Goal: Transaction & Acquisition: Download file/media

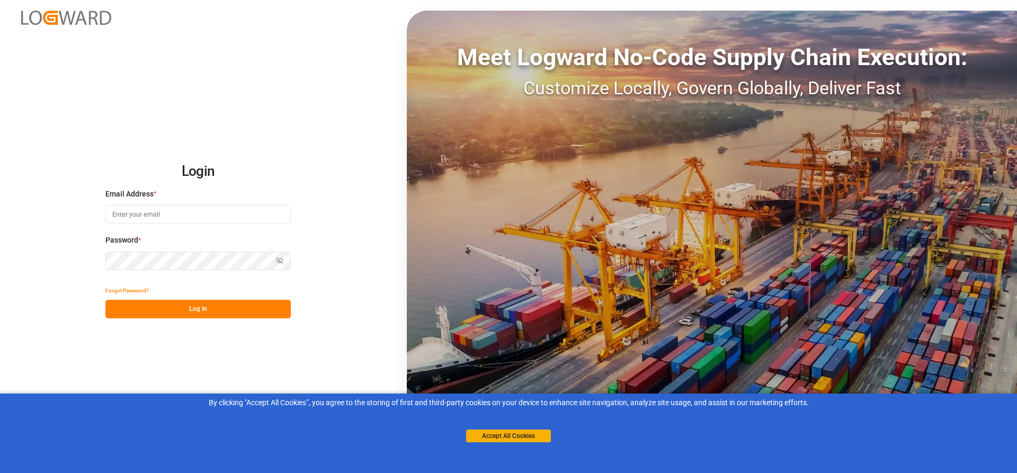
click at [159, 218] on input at bounding box center [197, 214] width 185 height 19
click at [165, 213] on input at bounding box center [197, 214] width 185 height 19
click at [163, 215] on input at bounding box center [197, 214] width 185 height 19
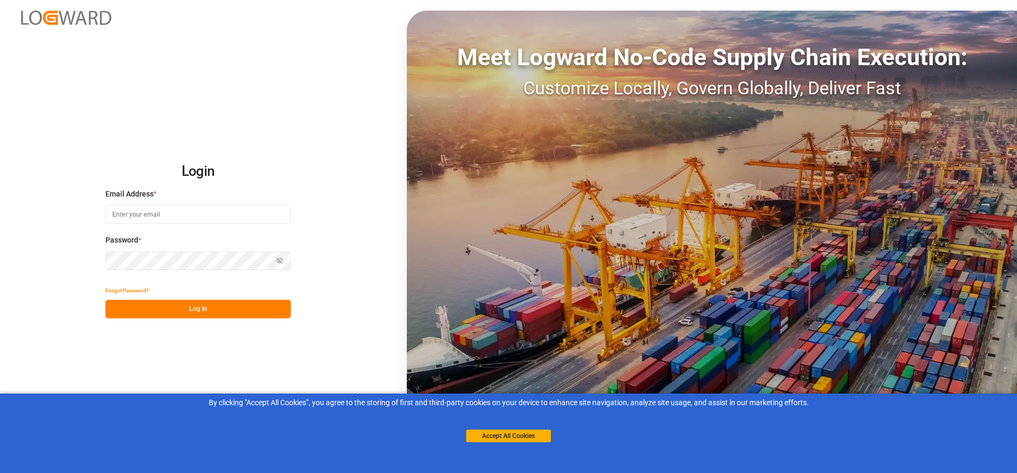
click at [163, 215] on input at bounding box center [197, 214] width 185 height 19
click at [472, 437] on button "Accept All Cookies" at bounding box center [508, 436] width 85 height 13
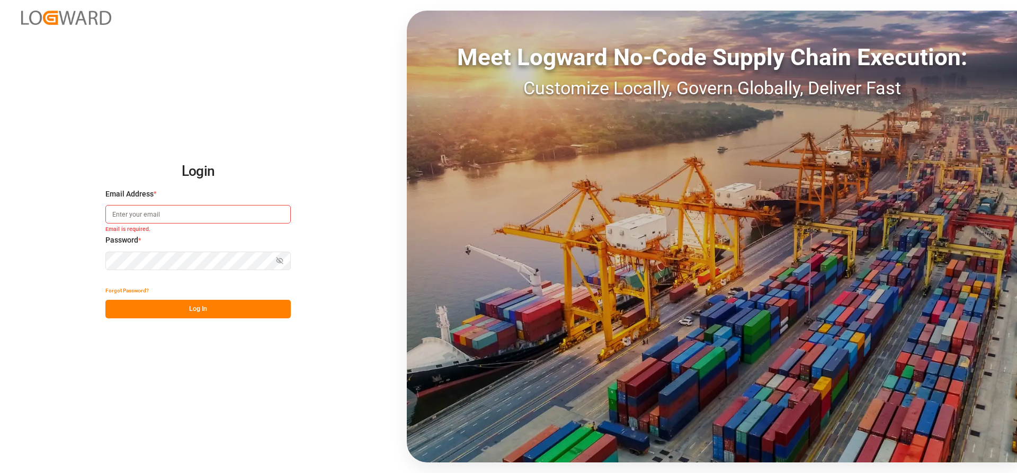
click at [140, 216] on input at bounding box center [197, 214] width 185 height 19
paste input "[PERSON_NAME][EMAIL_ADDRESS][DATE][DOMAIN_NAME]"
type input "[PERSON_NAME][EMAIL_ADDRESS][DATE][DOMAIN_NAME]"
click at [275, 260] on button "Show password" at bounding box center [280, 261] width 22 height 19
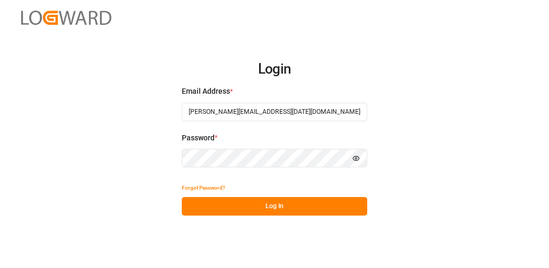
click at [145, 154] on div "Login Email Address * [PERSON_NAME][EMAIL_ADDRESS][DATE][DOMAIN_NAME] Password …" at bounding box center [274, 134] width 549 height 268
click at [282, 208] on button "Log In" at bounding box center [274, 206] width 185 height 19
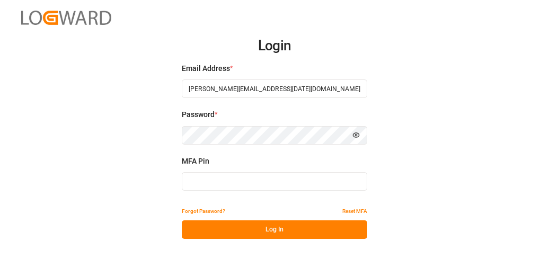
click at [208, 184] on input at bounding box center [274, 181] width 185 height 19
type input "186959"
click at [219, 227] on button "Log In" at bounding box center [274, 229] width 185 height 19
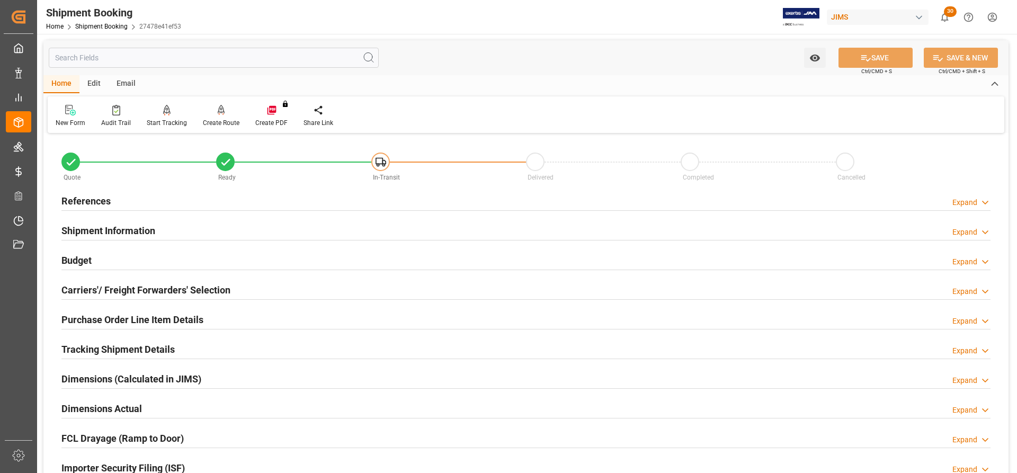
click at [91, 198] on h2 "References" at bounding box center [85, 201] width 49 height 14
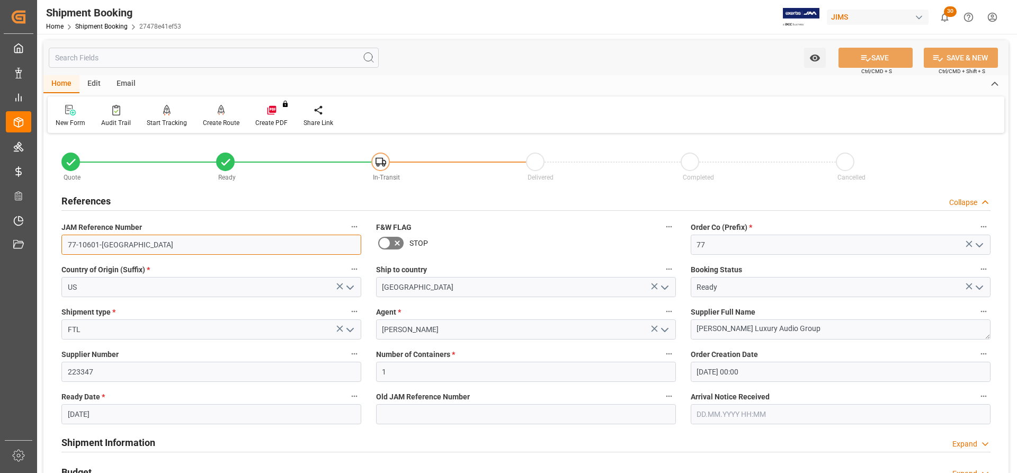
drag, startPoint x: 114, startPoint y: 246, endPoint x: 42, endPoint y: 236, distance: 72.7
click at [42, 236] on div "Watch Option SAVE Ctrl/CMD + S SAVE & NEW Ctrl/CMD + Shift + S Home Edit Email …" at bounding box center [526, 460] width 978 height 853
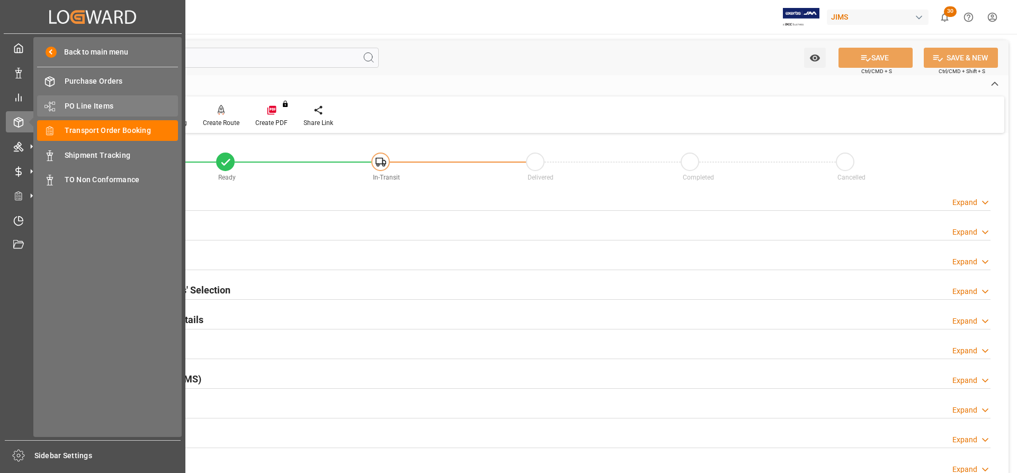
click at [95, 102] on span "PO Line Items" at bounding box center [122, 106] width 114 height 11
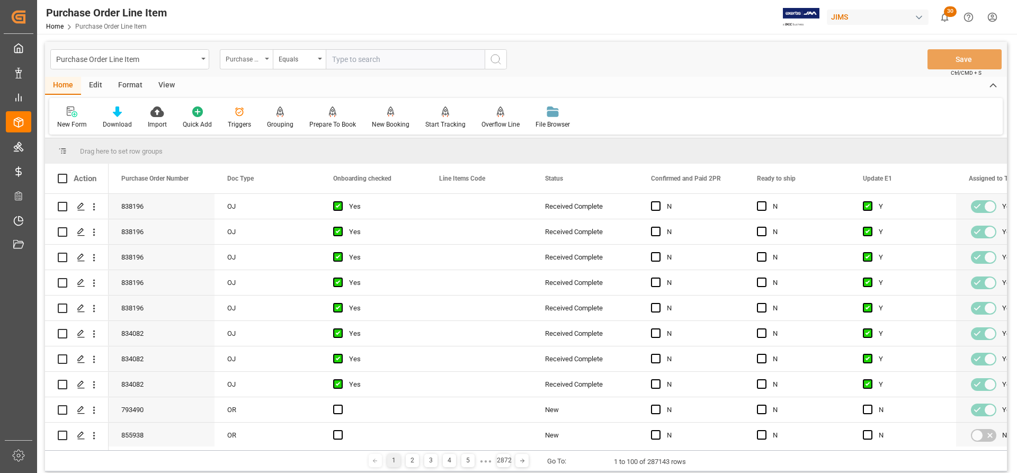
click at [266, 56] on div "Purchase Order Number" at bounding box center [246, 59] width 53 height 20
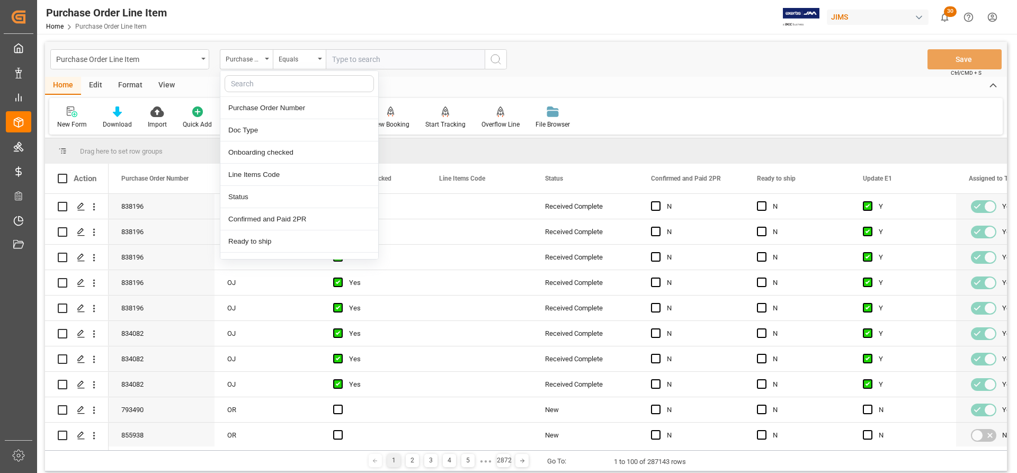
click at [253, 81] on input "text" at bounding box center [299, 83] width 149 height 17
type input "REF"
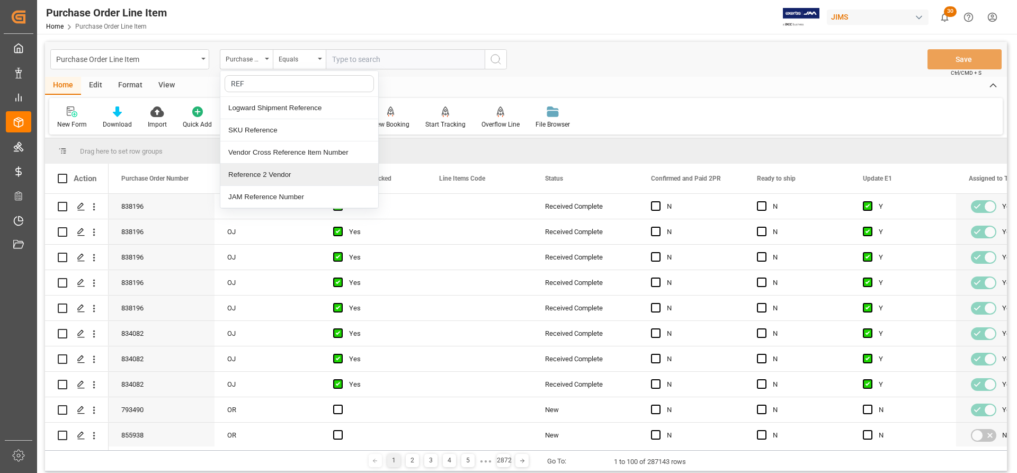
click at [269, 176] on div "Reference 2 Vendor" at bounding box center [299, 175] width 158 height 22
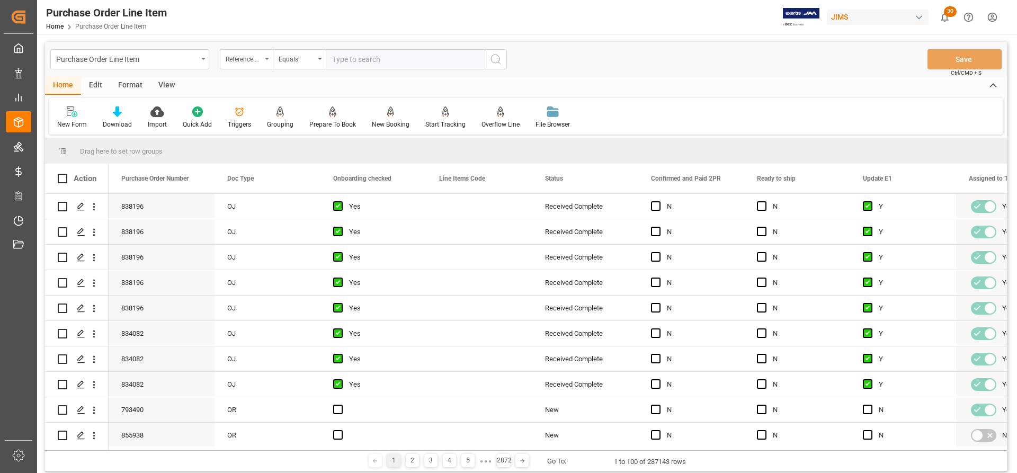
click at [334, 57] on input "text" at bounding box center [405, 59] width 159 height 20
paste input "[PERSON_NAME][EMAIL_ADDRESS][DATE][DOMAIN_NAME]"
drag, startPoint x: 477, startPoint y: 64, endPoint x: 232, endPoint y: 47, distance: 245.3
click at [232, 47] on div "Purchase Order Line Item Reference 2 Vendor Equals Marie-Noel.wanji@int.jamindu…" at bounding box center [526, 59] width 962 height 35
paste input "77-10601-[GEOGRAPHIC_DATA]"
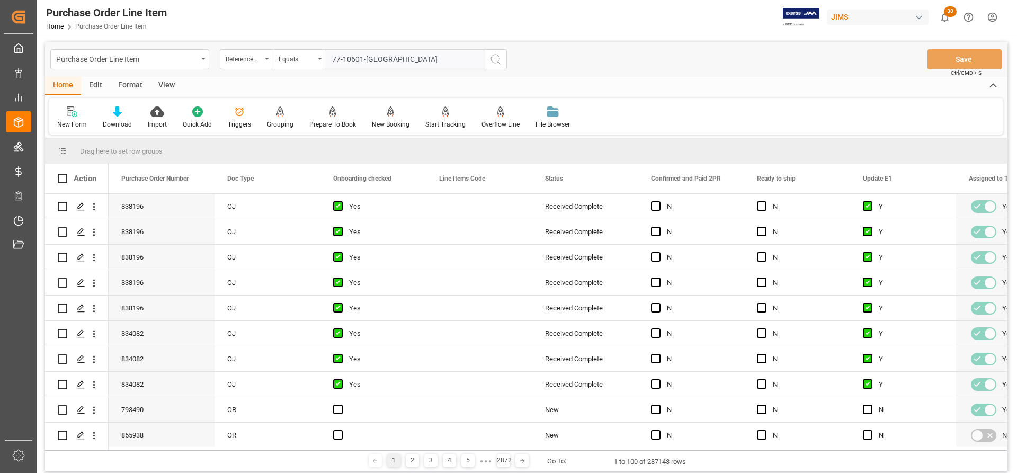
click at [333, 60] on input "77-10601-[GEOGRAPHIC_DATA]" at bounding box center [405, 59] width 159 height 20
type input "77-10601-[GEOGRAPHIC_DATA]"
click at [494, 60] on icon "search button" at bounding box center [496, 59] width 13 height 13
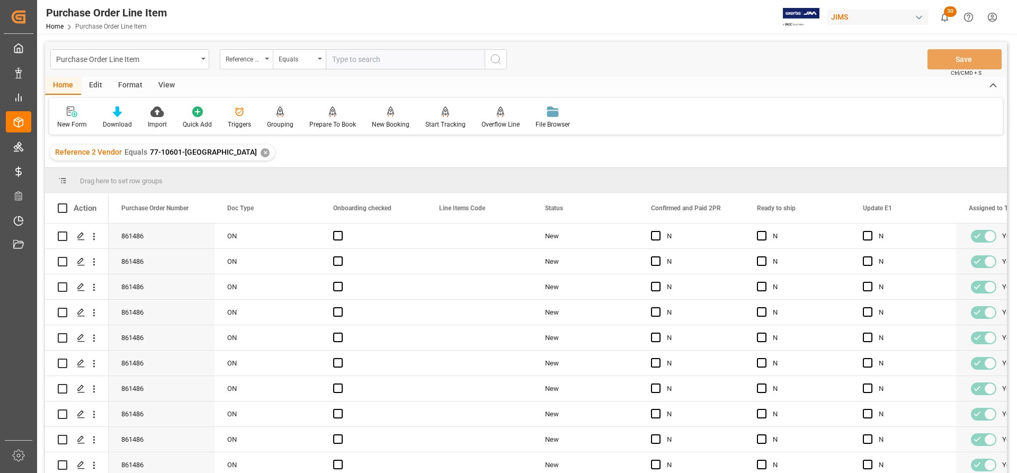
click at [165, 87] on div "View" at bounding box center [166, 86] width 32 height 18
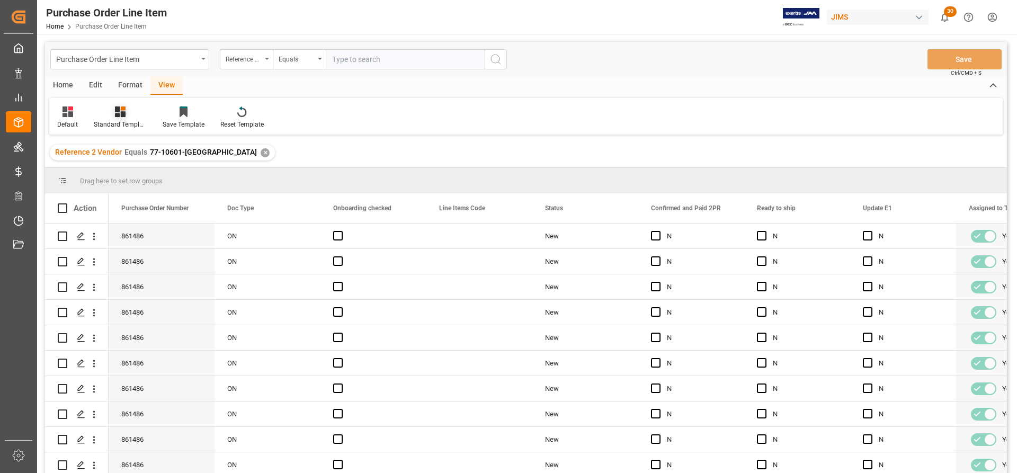
click at [124, 128] on div "Standard Templates" at bounding box center [120, 125] width 53 height 10
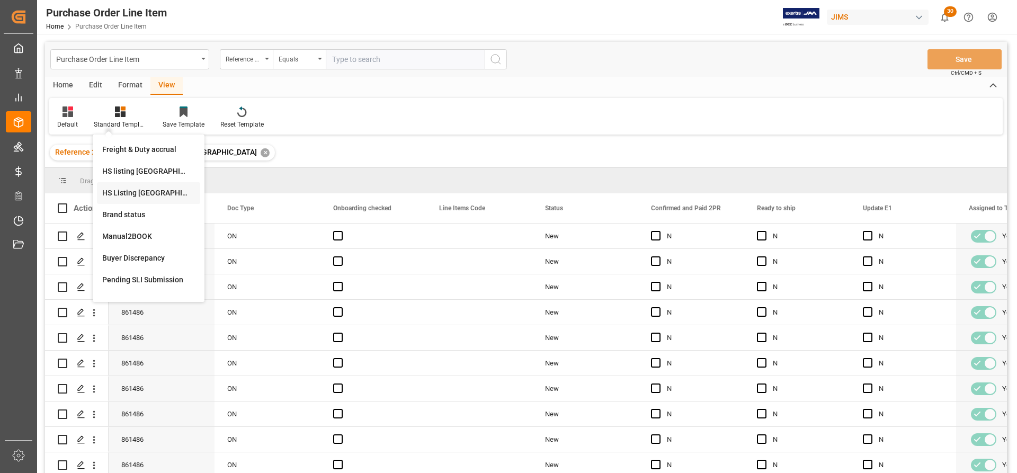
click at [135, 194] on div "HS Listing CANADA" at bounding box center [148, 193] width 93 height 11
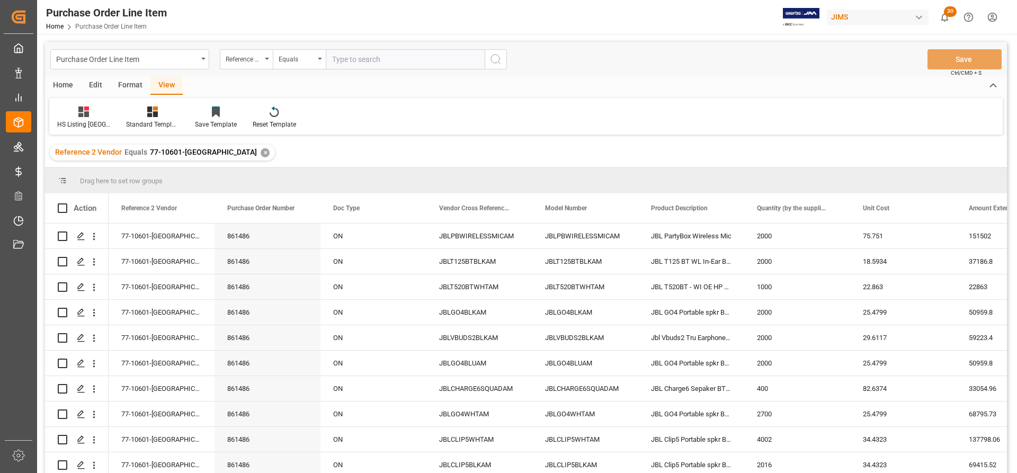
click at [60, 84] on div "Home" at bounding box center [63, 86] width 36 height 18
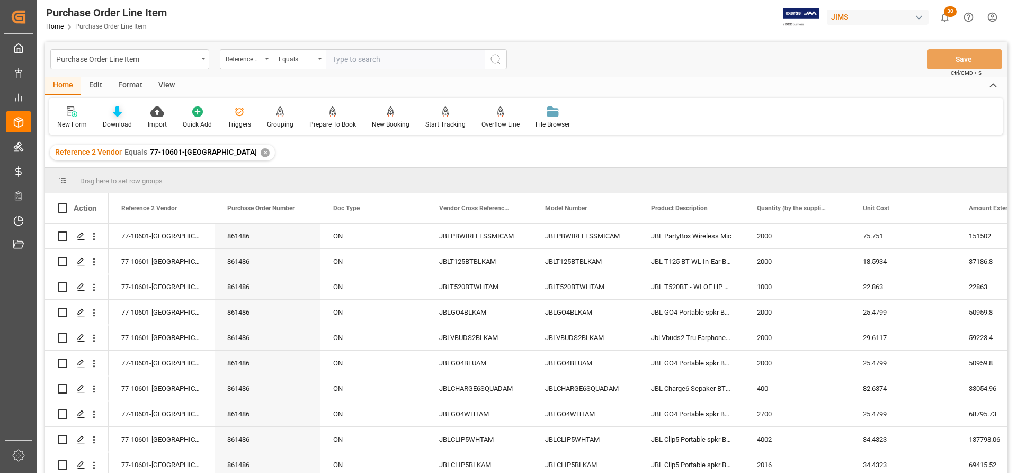
click at [117, 120] on div "Download" at bounding box center [117, 125] width 29 height 10
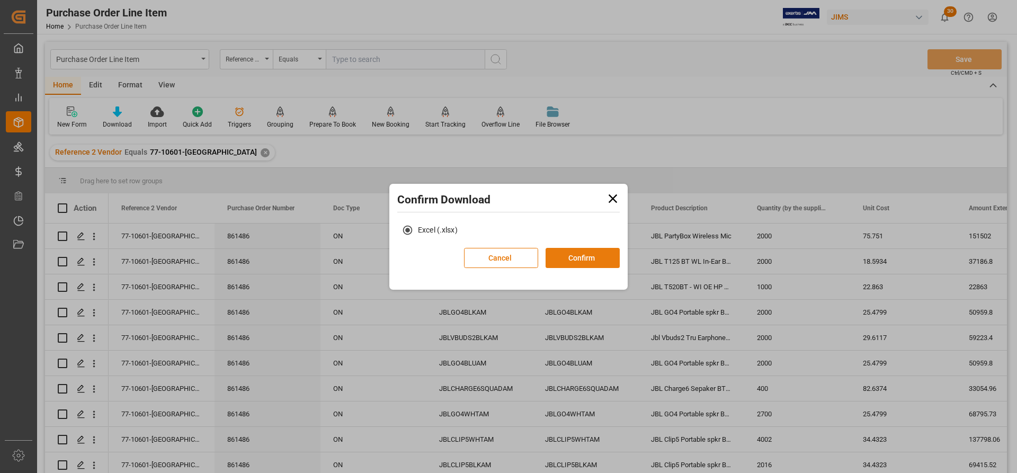
click at [562, 255] on button "Confirm" at bounding box center [583, 258] width 74 height 20
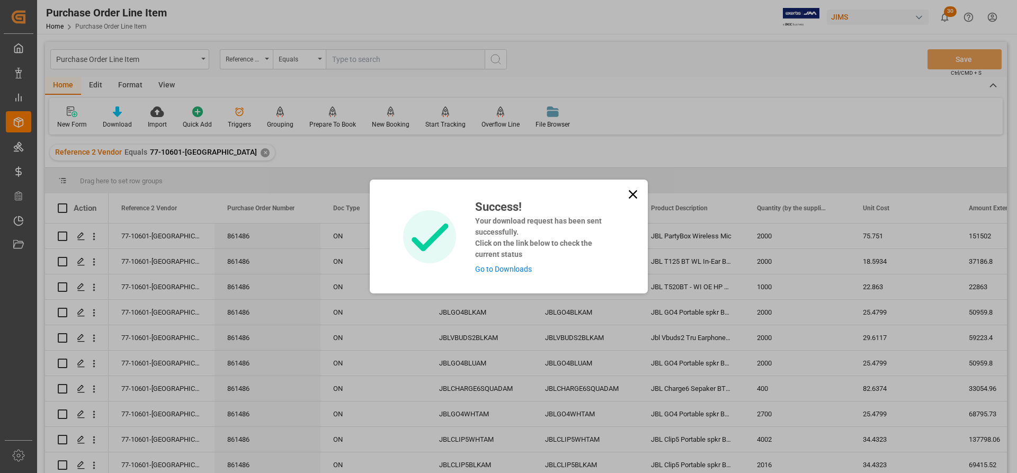
drag, startPoint x: 485, startPoint y: 276, endPoint x: 493, endPoint y: 273, distance: 8.6
click at [492, 273] on div "Success! Your download request has been sent successfully. Click on the link be…" at bounding box center [509, 237] width 278 height 114
click at [500, 270] on link "Go to Downloads" at bounding box center [503, 269] width 57 height 8
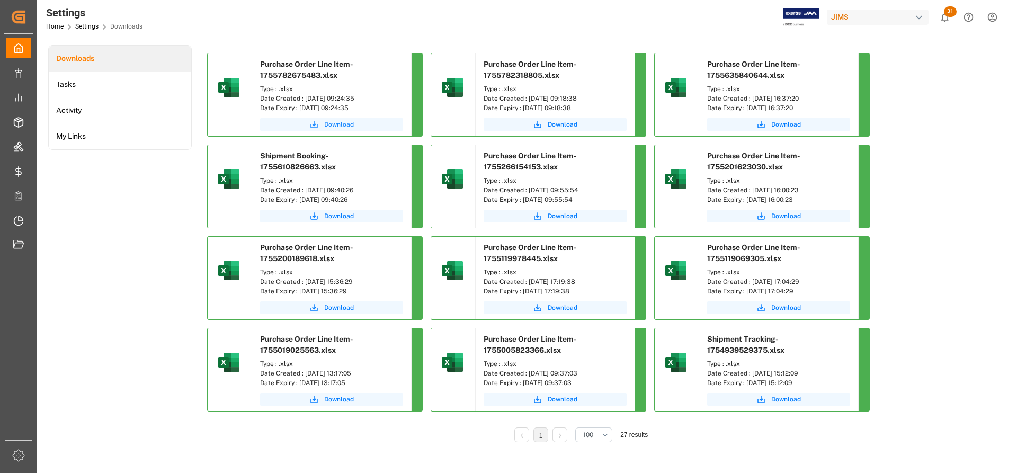
click at [339, 124] on span "Download" at bounding box center [339, 125] width 30 height 10
click at [156, 254] on div "Downloads Tasks Activity My Links" at bounding box center [120, 251] width 144 height 412
